Goal: Task Accomplishment & Management: Manage account settings

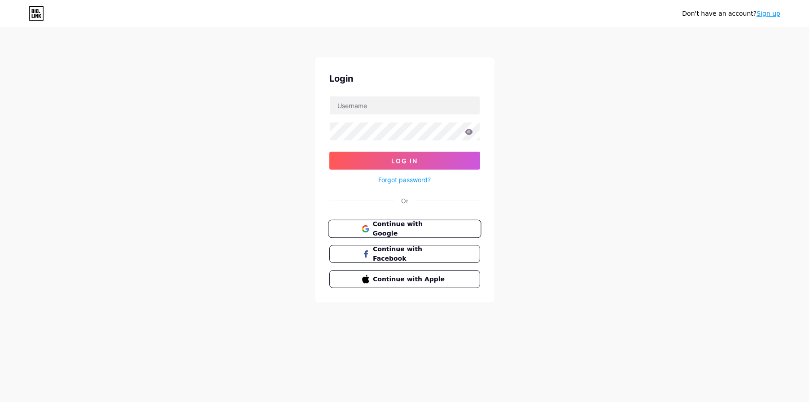
click at [395, 223] on span "Continue with Google" at bounding box center [409, 228] width 75 height 19
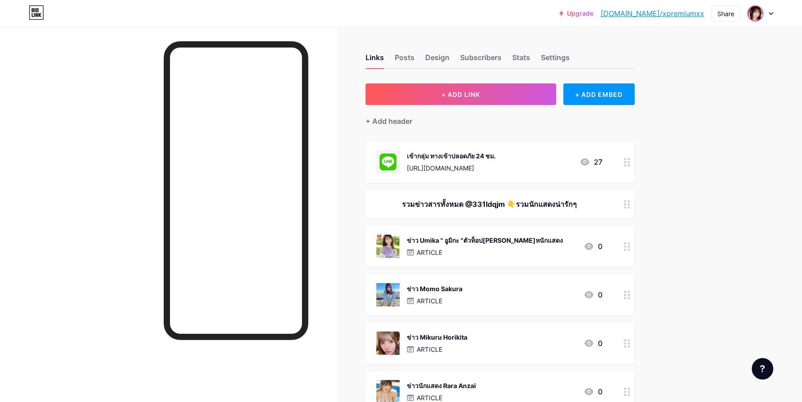
click at [761, 12] on img at bounding box center [755, 13] width 14 height 14
click at [706, 103] on link "Account settings" at bounding box center [716, 102] width 111 height 24
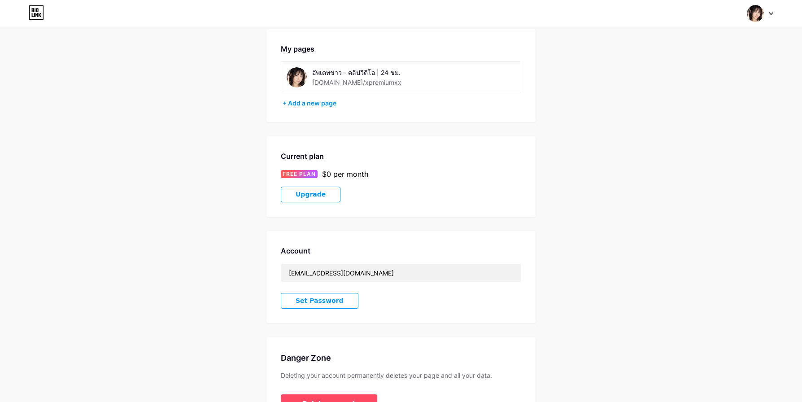
scroll to position [45, 0]
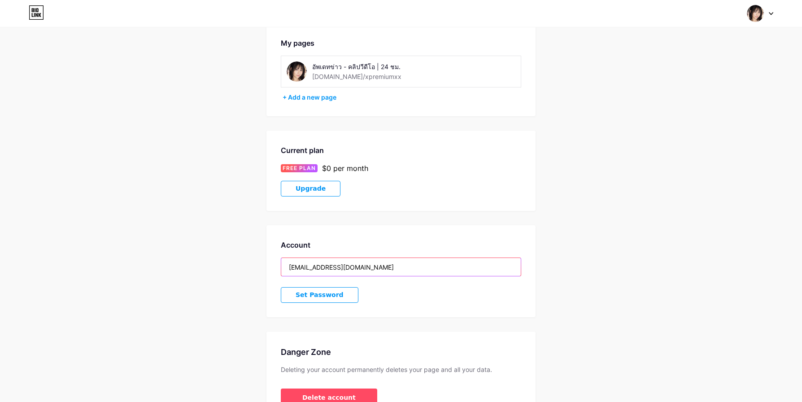
drag, startPoint x: 314, startPoint y: 265, endPoint x: 252, endPoint y: 265, distance: 61.4
click at [252, 265] on div "Account Settings My pages อัพเดทข่าว - คลิปวีดีโอ | 24 ชม. [DOMAIN_NAME]/xpremi…" at bounding box center [401, 208] width 802 height 424
click at [754, 61] on div "Account Settings My pages อัพเดทข่าว - คลิปวีดีโอ | 24 ชม. [DOMAIN_NAME]/xpremi…" at bounding box center [401, 208] width 802 height 424
click at [299, 102] on div "My pages อัพเดทข่าว - คลิปวีดีโอ | 24 ชม. [DOMAIN_NAME]/xpremiumxx + Add a new …" at bounding box center [400, 69] width 269 height 93
click at [300, 100] on div "+ Add a new page" at bounding box center [402, 97] width 239 height 9
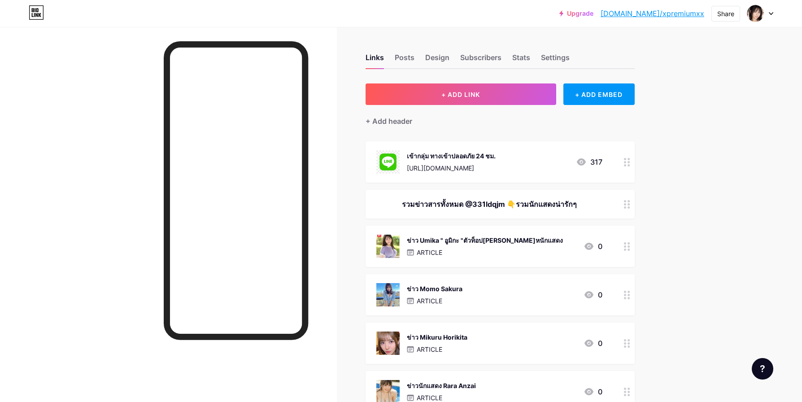
click at [768, 9] on div at bounding box center [760, 13] width 26 height 16
click at [691, 125] on li "Logout" at bounding box center [716, 126] width 111 height 24
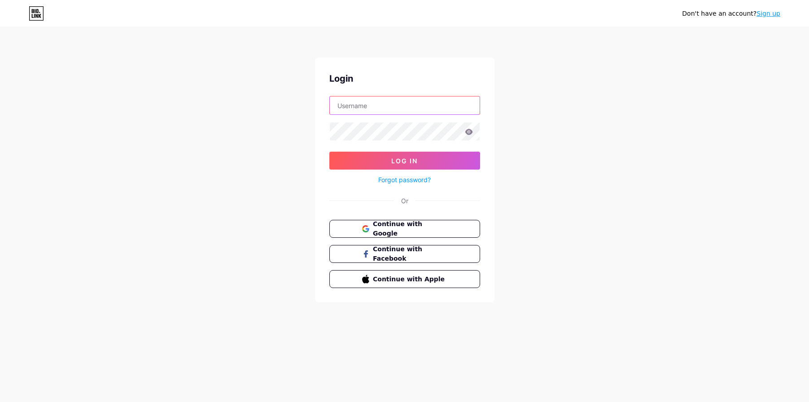
click at [394, 104] on input "text" at bounding box center [405, 105] width 150 height 18
click at [546, 117] on div "Don't have an account? Sign up Login Log In Forgot password? Or Continue with G…" at bounding box center [404, 165] width 809 height 331
click at [432, 227] on span "Continue with Google" at bounding box center [409, 228] width 75 height 19
